Goal: Navigation & Orientation: Find specific page/section

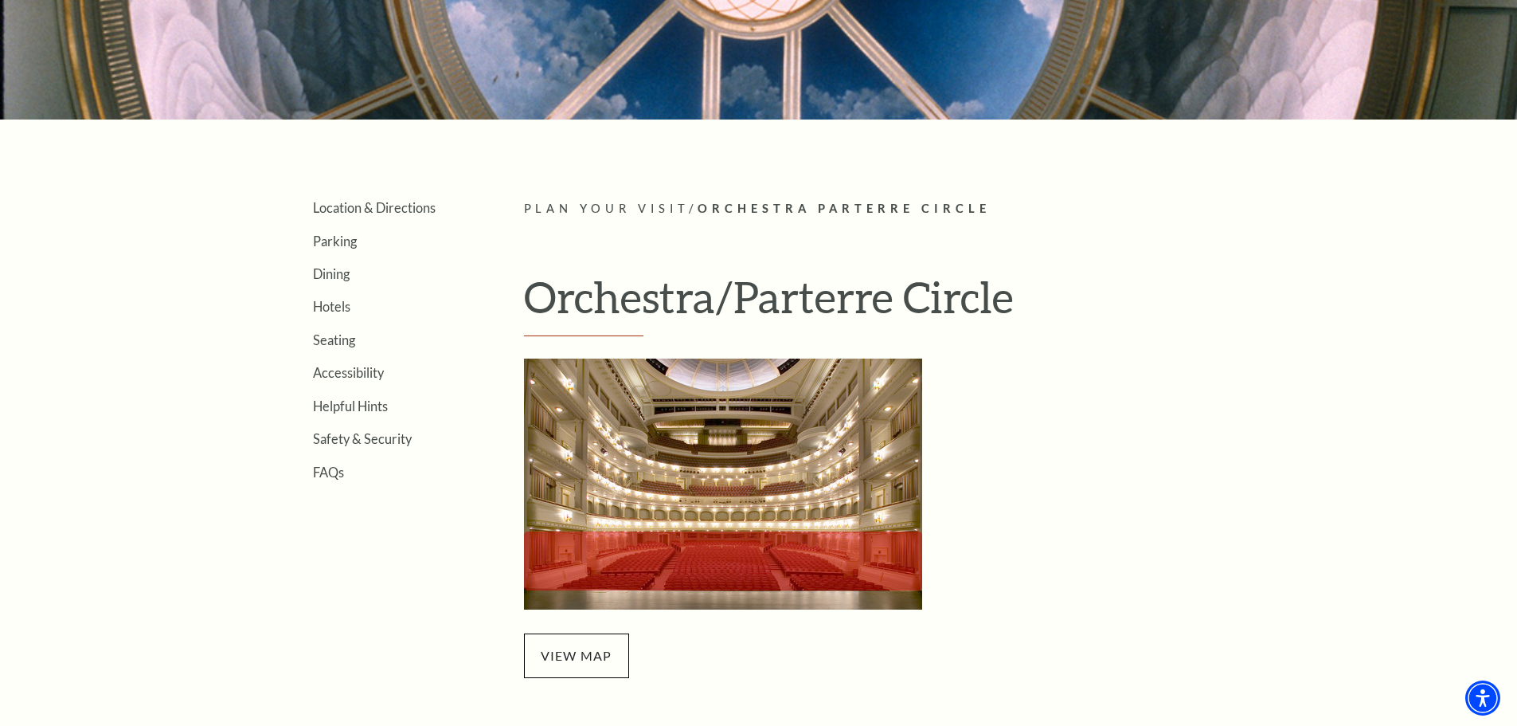
scroll to position [319, 0]
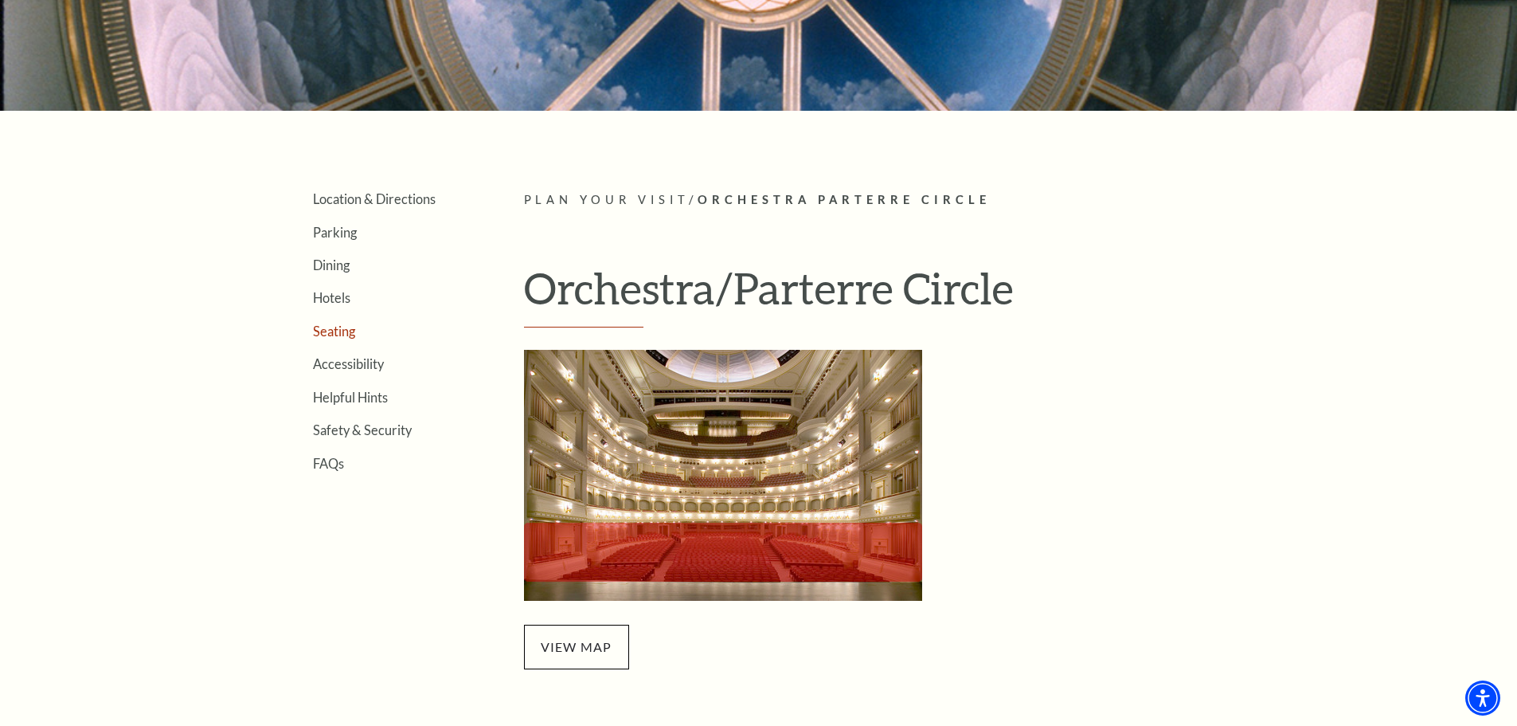
click at [332, 331] on link "Seating" at bounding box center [334, 330] width 42 height 15
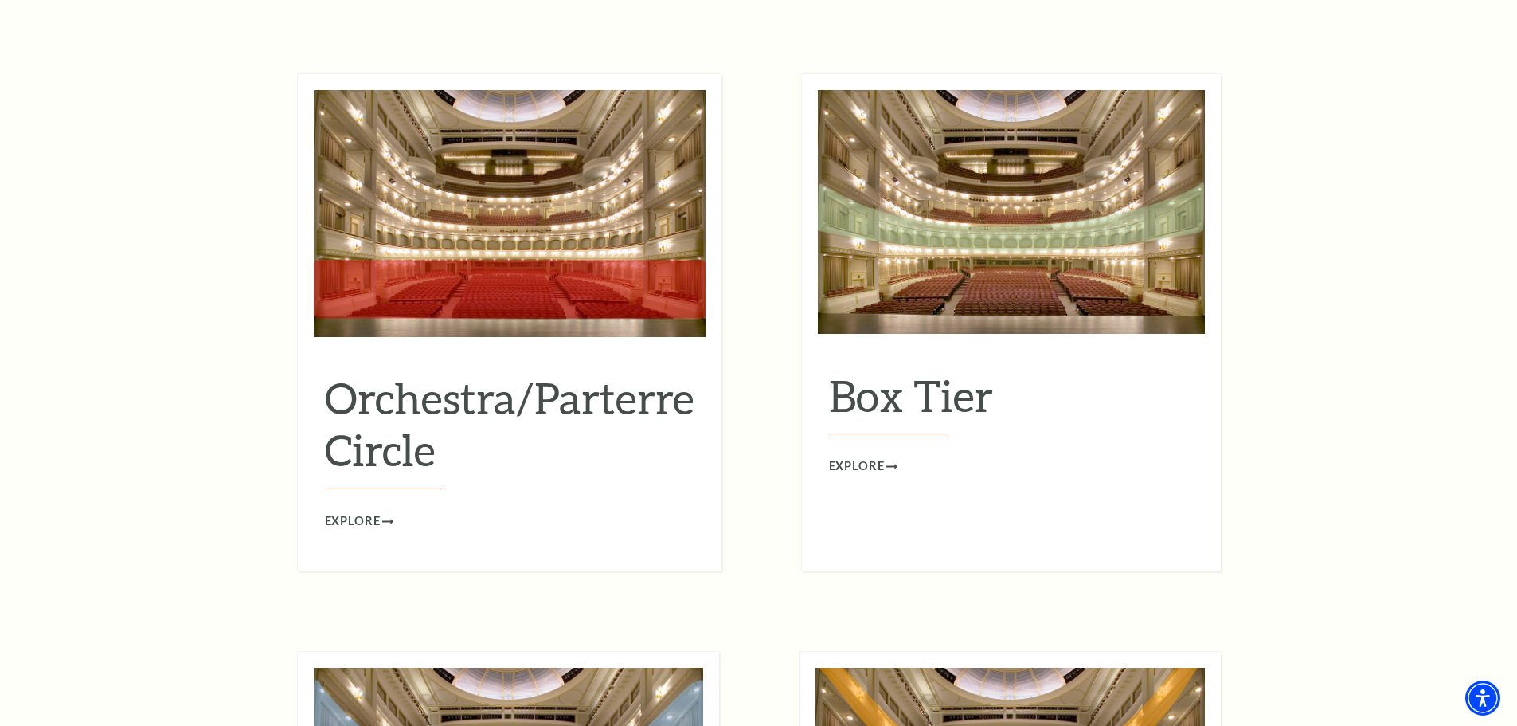
scroll to position [1502, 0]
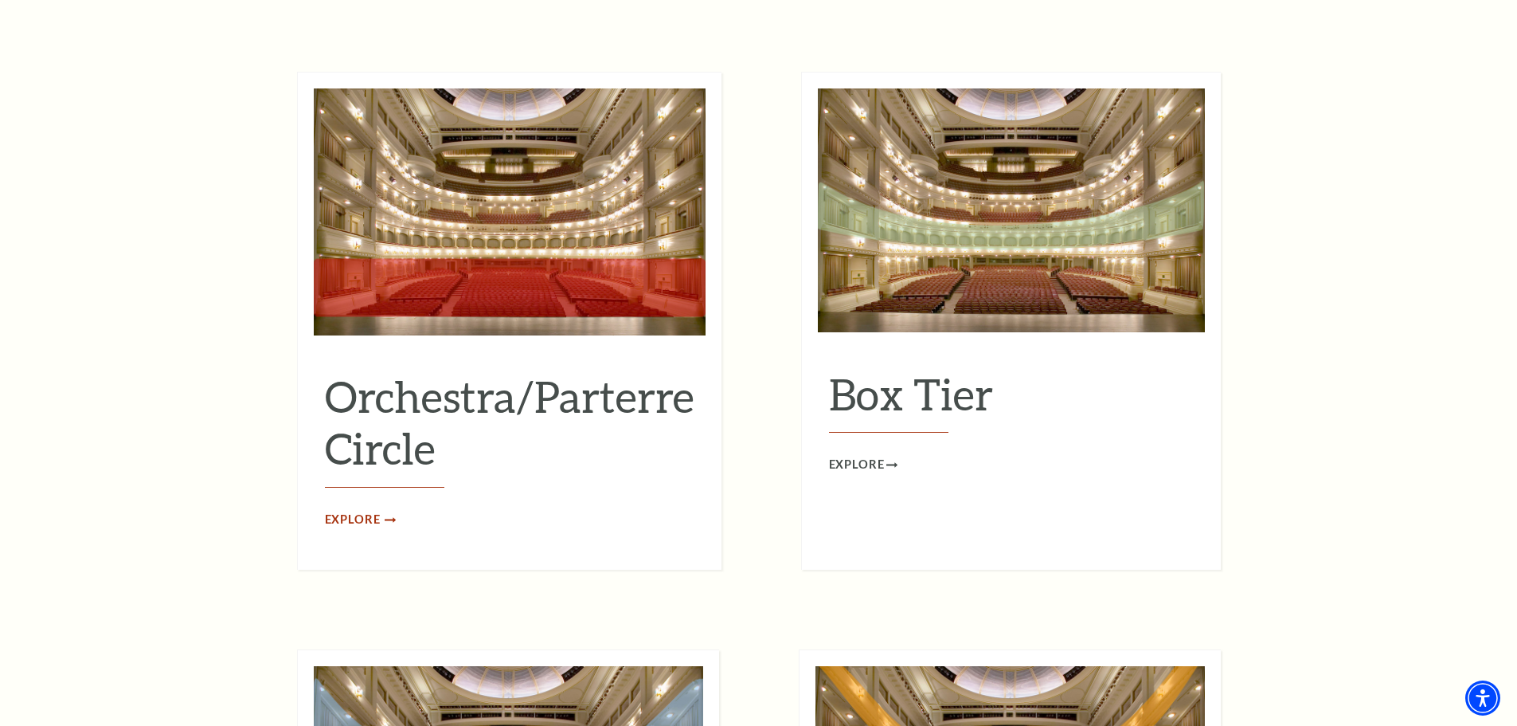
click at [345, 510] on span "Explore" at bounding box center [353, 520] width 56 height 20
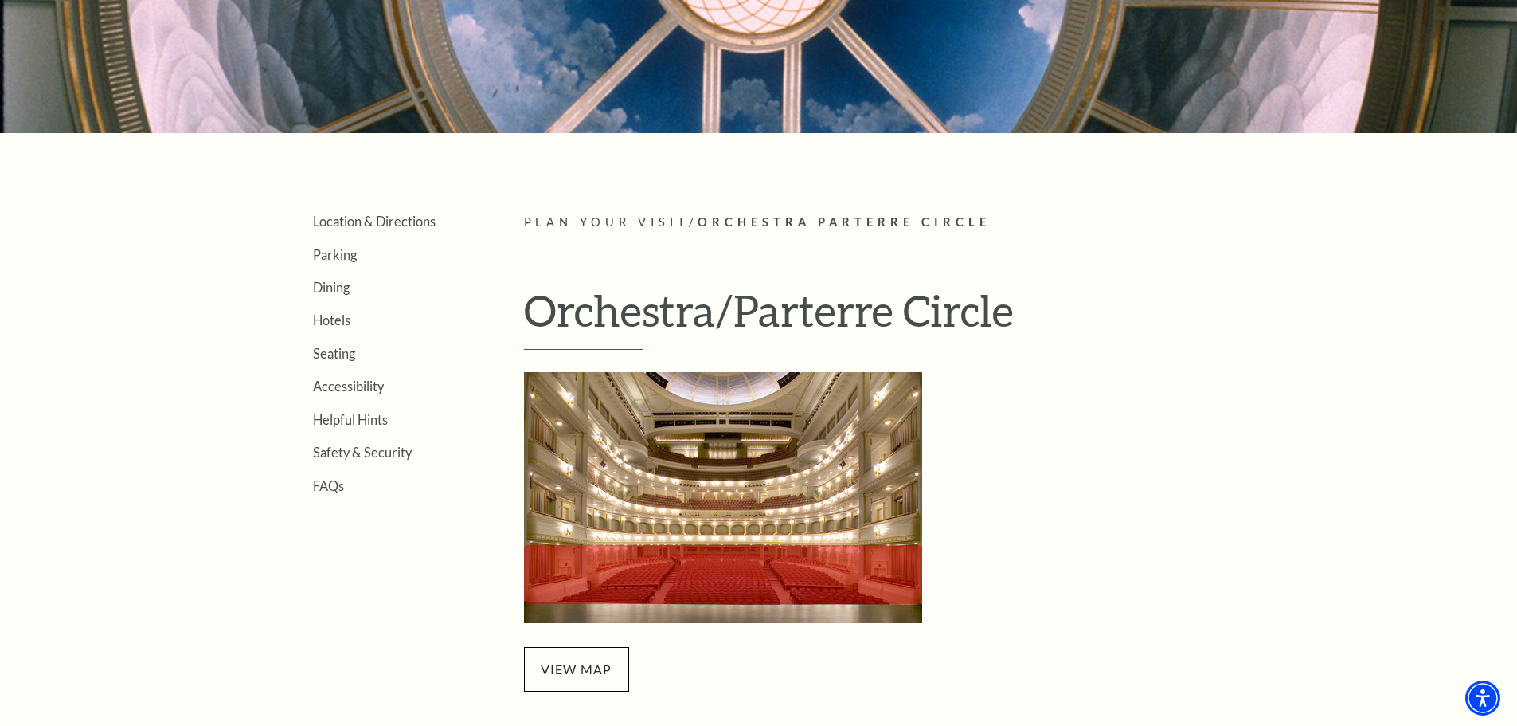
scroll to position [319, 0]
